Goal: Navigation & Orientation: Find specific page/section

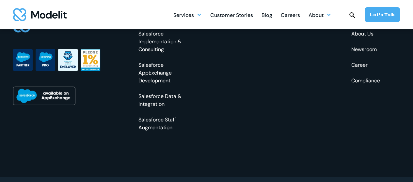
scroll to position [1970, 0]
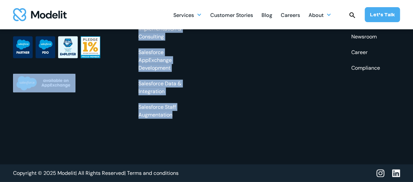
drag, startPoint x: 128, startPoint y: 96, endPoint x: 207, endPoint y: 115, distance: 81.4
click at [213, 125] on div "Services Salesforce Implementation & Consulting Salesforce AppExchange Developm…" at bounding box center [206, 71] width 386 height 188
click at [207, 115] on div "Services Salesforce Implementation & Consulting Salesforce AppExchange Developm…" at bounding box center [258, 60] width 241 height 117
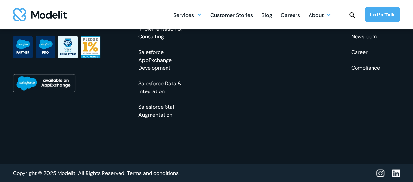
scroll to position [1872, 0]
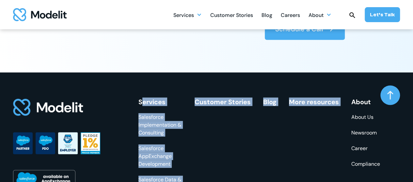
drag, startPoint x: 154, startPoint y: 105, endPoint x: 344, endPoint y: 104, distance: 190.8
click at [344, 104] on div "Services Salesforce Implementation & Consulting Salesforce AppExchange Developm…" at bounding box center [258, 156] width 241 height 117
click at [291, 122] on div "Services Salesforce Implementation & Consulting Salesforce AppExchange Developm…" at bounding box center [258, 156] width 241 height 117
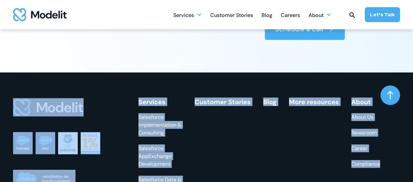
drag, startPoint x: 127, startPoint y: 103, endPoint x: 390, endPoint y: 167, distance: 271.0
click at [390, 167] on div "Services Salesforce Implementation & Consulting Salesforce AppExchange Developm…" at bounding box center [206, 167] width 386 height 188
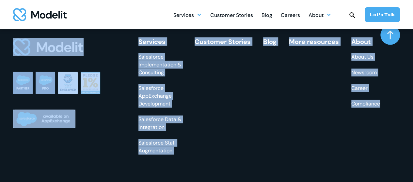
scroll to position [1937, 0]
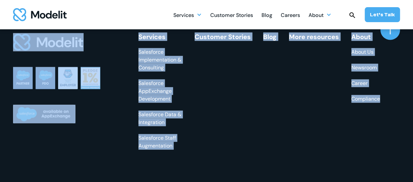
click at [203, 97] on div "Services Salesforce Implementation & Consulting Salesforce AppExchange Developm…" at bounding box center [258, 91] width 241 height 117
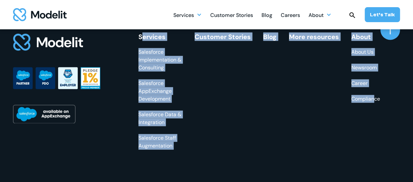
drag, startPoint x: 141, startPoint y: 37, endPoint x: 358, endPoint y: 110, distance: 229.6
click at [372, 111] on div "Services Salesforce Implementation & Consulting Salesforce AppExchange Developm…" at bounding box center [258, 91] width 241 height 117
click at [344, 111] on div "Services Salesforce Implementation & Consulting Salesforce AppExchange Developm…" at bounding box center [258, 91] width 241 height 117
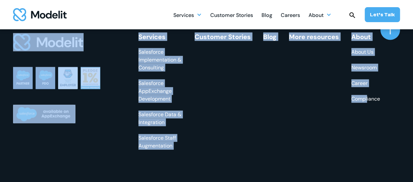
drag, startPoint x: 122, startPoint y: 36, endPoint x: 367, endPoint y: 125, distance: 260.5
click at [367, 125] on div "Services Salesforce Implementation & Consulting Salesforce AppExchange Developm…" at bounding box center [206, 102] width 386 height 188
click at [360, 109] on div "Services Salesforce Implementation & Consulting Salesforce AppExchange Developm…" at bounding box center [258, 91] width 241 height 117
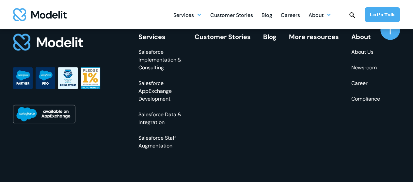
click at [347, 97] on div "Services Salesforce Implementation & Consulting Salesforce AppExchange Developm…" at bounding box center [258, 91] width 241 height 117
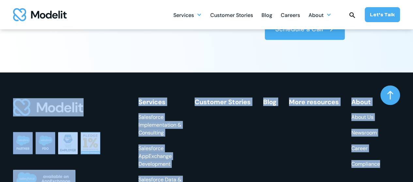
drag, startPoint x: 112, startPoint y: 98, endPoint x: 204, endPoint y: 115, distance: 93.9
click at [391, 163] on div "Services Salesforce Implementation & Consulting Salesforce AppExchange Developm…" at bounding box center [206, 167] width 386 height 188
click at [204, 115] on div "Services Salesforce Implementation & Consulting Salesforce AppExchange Developm…" at bounding box center [258, 156] width 241 height 117
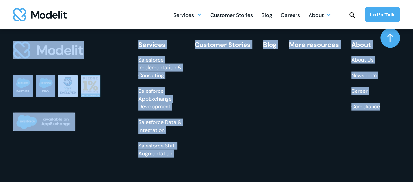
scroll to position [1937, 0]
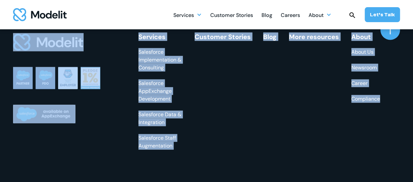
click at [160, 73] on div "Salesforce Implementation & Consulting Salesforce AppExchange Development Sales…" at bounding box center [160, 99] width 44 height 102
drag, startPoint x: 129, startPoint y: 41, endPoint x: 351, endPoint y: 139, distance: 242.2
click at [351, 139] on div "Services Salesforce Implementation & Consulting Salesforce AppExchange Developm…" at bounding box center [206, 102] width 386 height 188
drag, startPoint x: 350, startPoint y: 138, endPoint x: 265, endPoint y: 103, distance: 92.3
click at [350, 138] on div "Services Salesforce Implementation & Consulting Salesforce AppExchange Developm…" at bounding box center [258, 91] width 241 height 117
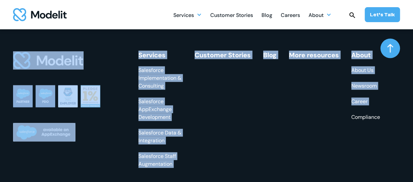
scroll to position [1905, 0]
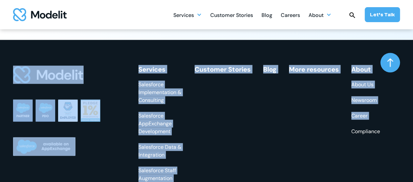
click at [143, 73] on div "Services" at bounding box center [160, 69] width 44 height 7
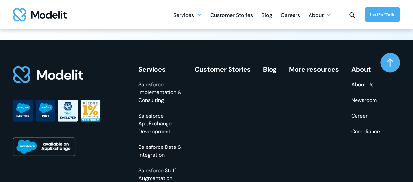
click at [143, 73] on div "Services" at bounding box center [160, 69] width 44 height 7
drag, startPoint x: 143, startPoint y: 73, endPoint x: 242, endPoint y: 71, distance: 98.8
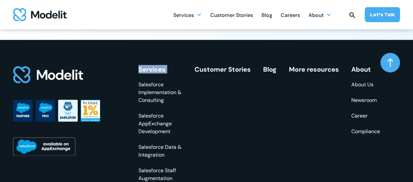
click at [154, 73] on div "Services" at bounding box center [160, 69] width 44 height 7
click at [215, 70] on link "Customer Stories" at bounding box center [222, 69] width 56 height 8
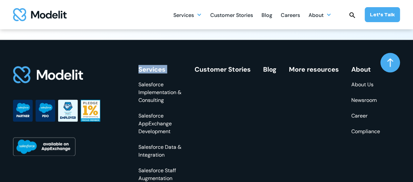
click at [215, 70] on link "Customer Stories" at bounding box center [222, 69] width 56 height 8
